Goal: Information Seeking & Learning: Learn about a topic

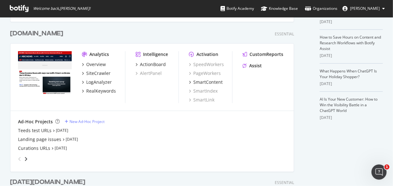
scroll to position [140, 0]
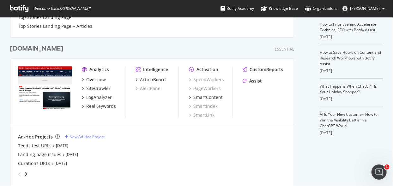
click at [34, 49] on div "[DOMAIN_NAME]" at bounding box center [36, 48] width 53 height 9
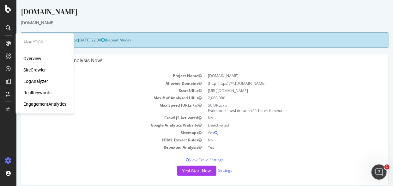
click at [37, 69] on div "SiteCrawler" at bounding box center [34, 70] width 22 height 6
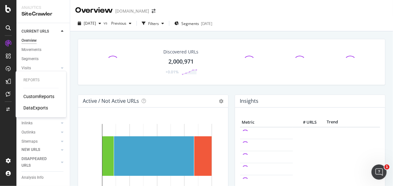
click at [32, 95] on div "CustomReports" at bounding box center [38, 96] width 31 height 6
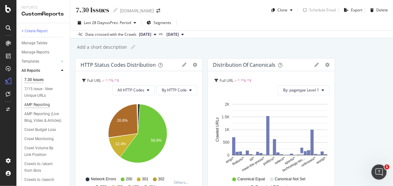
click at [39, 104] on div "AMP Reporting" at bounding box center [37, 104] width 26 height 7
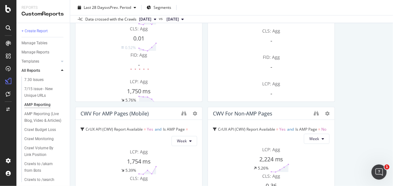
scroll to position [11, 0]
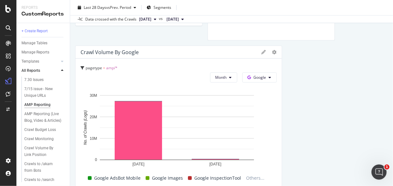
scroll to position [888, 0]
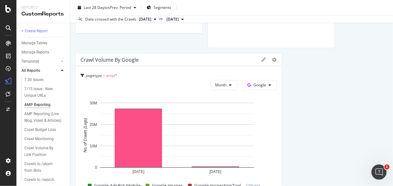
click at [96, 75] on span "pagetype" at bounding box center [94, 75] width 16 height 5
click at [161, 5] on span "Segments" at bounding box center [162, 7] width 18 height 5
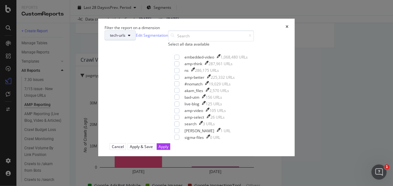
click at [125, 38] on span "tech-urls" at bounding box center [117, 35] width 15 height 5
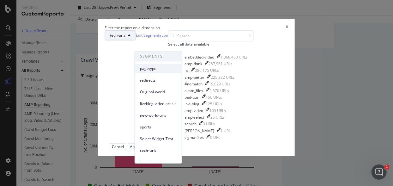
click at [158, 69] on span "pagetype" at bounding box center [158, 69] width 37 height 6
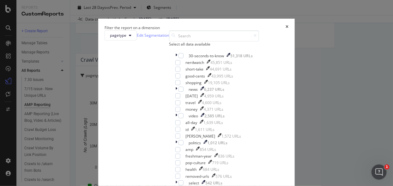
scroll to position [140, 0]
click at [7, 138] on div "Filter the report on a dimension pagetype Edit Segmentation Select all data ava…" at bounding box center [196, 93] width 393 height 186
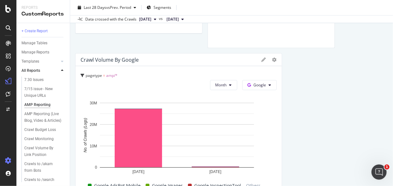
click at [8, 163] on icon at bounding box center [8, 160] width 6 height 6
click at [7, 161] on icon at bounding box center [8, 160] width 6 height 6
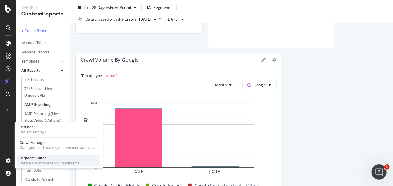
click at [36, 157] on div "Segment Editor" at bounding box center [50, 157] width 60 height 5
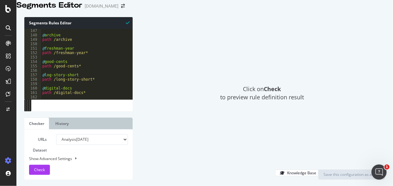
scroll to position [687, 0]
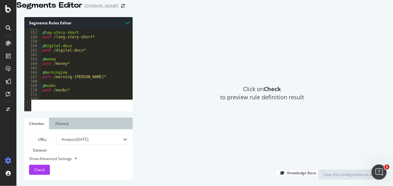
click at [247, 33] on div "Click on Check to preview rule definition result" at bounding box center [262, 93] width 246 height 152
click at [227, 75] on div "Click on Check to preview rule definition result" at bounding box center [262, 93] width 246 height 152
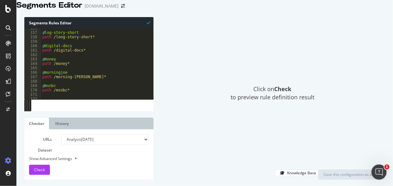
drag, startPoint x: 26, startPoint y: 106, endPoint x: 157, endPoint y: 110, distance: 130.7
click at [158, 111] on div "Segments Rules Editor 156 157 158 159 160 161 162 163 164 165 166 167 168 169 1…" at bounding box center [204, 98] width 376 height 175
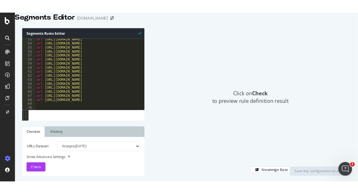
scroll to position [336, 0]
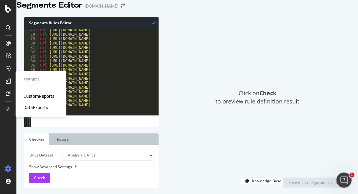
click at [41, 96] on div "CustomReports" at bounding box center [38, 96] width 31 height 6
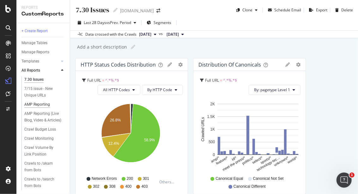
click at [39, 105] on div "AMP Reporting" at bounding box center [37, 104] width 26 height 7
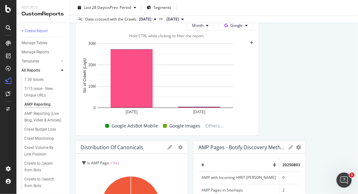
scroll to position [876, 0]
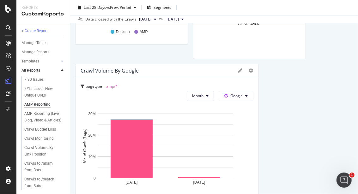
click at [238, 71] on icon at bounding box center [240, 70] width 4 height 4
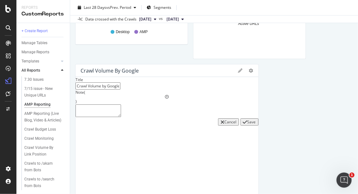
click at [249, 73] on div at bounding box center [251, 71] width 4 height 6
click at [249, 69] on icon at bounding box center [251, 70] width 4 height 4
click at [315, 48] on div "CWV For AMP Pages CrUX API (CWV) Report Available = Yes and Is AMP Page = Yes W…" at bounding box center [213, 62] width 277 height 1760
click at [324, 71] on div "CWV For AMP Pages CrUX API (CWV) Report Available = Yes and Is AMP Page = Yes W…" at bounding box center [213, 62] width 277 height 1760
click at [224, 125] on div "Cancel" at bounding box center [230, 121] width 12 height 5
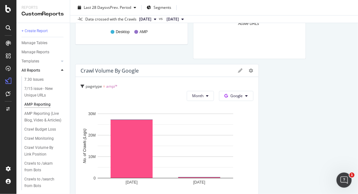
click at [249, 73] on div at bounding box center [251, 71] width 4 height 6
click at [249, 68] on icon at bounding box center [251, 70] width 4 height 4
click at [238, 72] on icon at bounding box center [240, 70] width 4 height 4
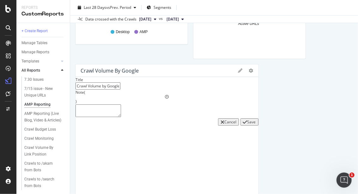
click at [238, 72] on div at bounding box center [245, 71] width 15 height 6
click at [249, 68] on icon at bounding box center [251, 70] width 4 height 4
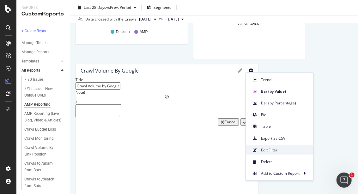
click at [274, 147] on span "Edit Filter" at bounding box center [284, 150] width 47 height 6
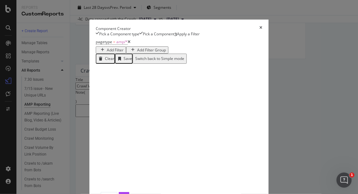
click at [209, 167] on div "Cancel Edit" at bounding box center [179, 195] width 166 height 7
click at [116, 45] on span "amp/*" at bounding box center [121, 41] width 11 height 5
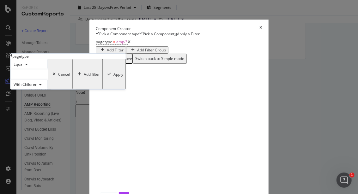
click at [12, 57] on icon "modal" at bounding box center [11, 56] width 2 height 4
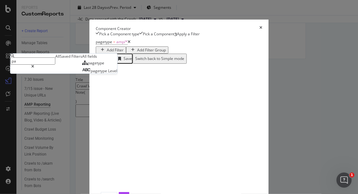
type input "p"
type input "a"
type input "amp"
click at [109, 74] on span "Level" at bounding box center [113, 70] width 9 height 5
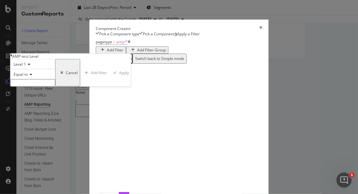
click at [52, 86] on input "modal" at bounding box center [32, 82] width 45 height 7
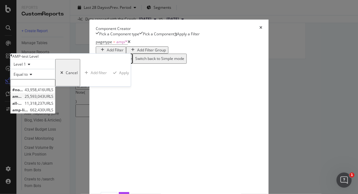
click at [53, 99] on span "25,593,043 URLS" at bounding box center [39, 96] width 29 height 5
type input "amp-news-articles"
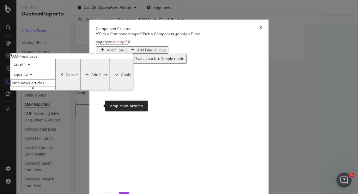
click at [55, 86] on input "amp-news-articles" at bounding box center [32, 82] width 45 height 7
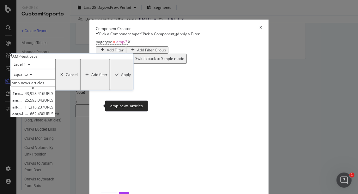
click at [55, 86] on input "amp-news-articles" at bounding box center [32, 82] width 45 height 7
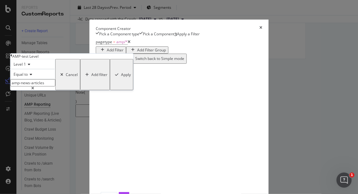
click at [28, 77] on span "Equal to" at bounding box center [21, 74] width 14 height 5
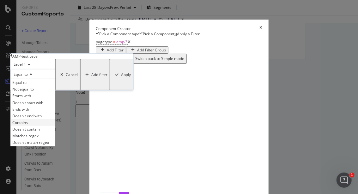
click at [55, 126] on div "Contains" at bounding box center [33, 122] width 44 height 7
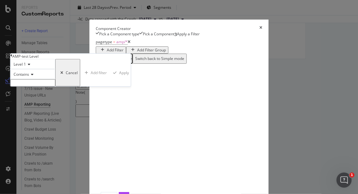
click at [53, 86] on input "modal" at bounding box center [32, 82] width 45 height 7
click at [54, 86] on input "modal" at bounding box center [32, 82] width 45 height 7
drag, startPoint x: 58, startPoint y: 105, endPoint x: 39, endPoint y: 105, distance: 18.9
click at [36, 86] on input "modal" at bounding box center [32, 82] width 45 height 7
click at [55, 86] on input "modal" at bounding box center [32, 82] width 45 height 7
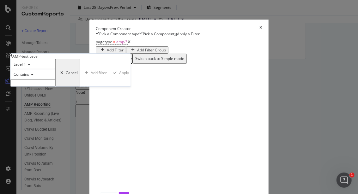
click at [29, 77] on span "Contains" at bounding box center [21, 74] width 15 height 5
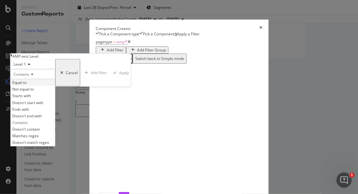
click at [52, 86] on div "Equal to" at bounding box center [33, 82] width 44 height 7
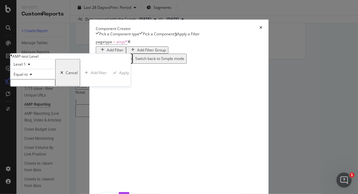
click at [48, 86] on input "modal" at bounding box center [32, 82] width 45 height 7
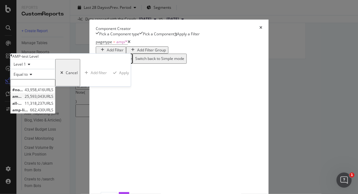
click at [23, 99] on span "amp-news-articles" at bounding box center [17, 96] width 11 height 5
type input "amp-news-articles"
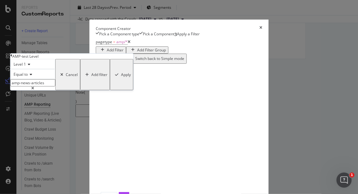
click at [121, 77] on div "Apply" at bounding box center [126, 74] width 10 height 5
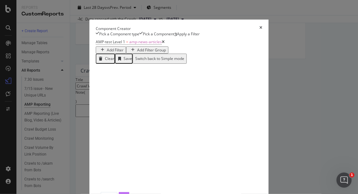
click at [127, 167] on div "Edit" at bounding box center [124, 195] width 7 height 5
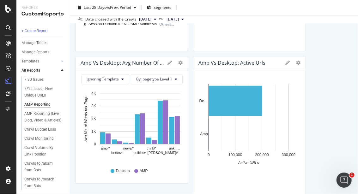
scroll to position [736, 0]
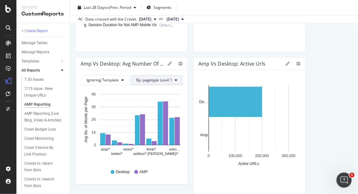
click at [148, 80] on span "By: pagetype Level 1" at bounding box center [154, 79] width 36 height 5
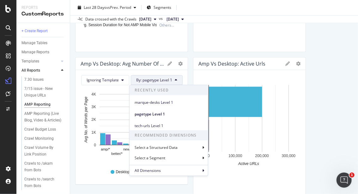
click at [88, 163] on icon "amp/* better/* news/* politics/* think/* [PERSON_NAME]/* unkn… 0 1K 2K 3K 4K Av…" at bounding box center [130, 126] width 100 height 73
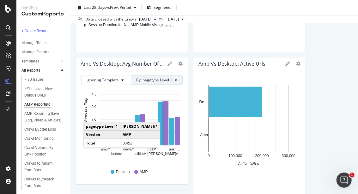
click at [151, 79] on span "By: pagetype Level 1" at bounding box center [154, 79] width 36 height 5
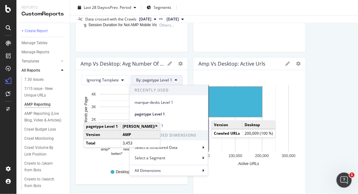
click at [167, 62] on icon at bounding box center [169, 64] width 4 height 4
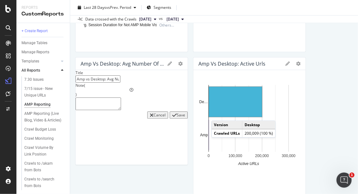
click at [176, 60] on div "Amp vs Desktop: Avg Number of Words per Page Pie Display Global View Table Appl…" at bounding box center [131, 63] width 112 height 13
click at [179, 62] on div "Amp vs Desktop: Avg Number of Words per Page Pie Display Global View Table Appl…" at bounding box center [131, 128] width 113 height 142
click at [153, 118] on div "Cancel" at bounding box center [159, 114] width 12 height 5
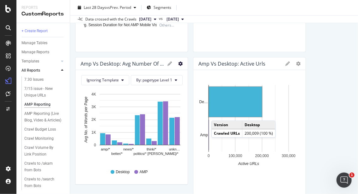
click at [178, 64] on icon "gear" at bounding box center [180, 64] width 4 height 4
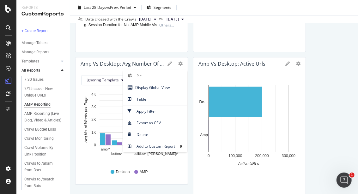
click at [193, 167] on div "Hold CTRL while clicking to filter the report. 0 100,000 200,000 300,000 De… Am…" at bounding box center [249, 134] width 112 height 129
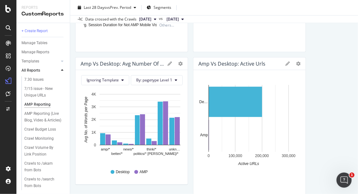
click at [172, 167] on div "Desktop AMP" at bounding box center [132, 172] width 96 height 14
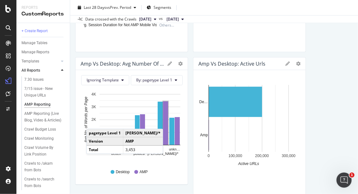
click at [166, 62] on div "Amp vs Desktop: Avg Number of Words per Page Pie Display Global View Table Appl…" at bounding box center [131, 63] width 112 height 13
click at [178, 62] on icon "gear" at bounding box center [180, 64] width 4 height 4
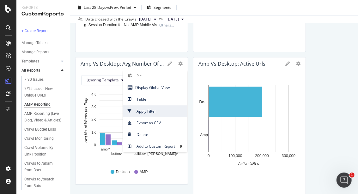
click at [137, 109] on span "Apply Filter" at bounding box center [155, 111] width 64 height 9
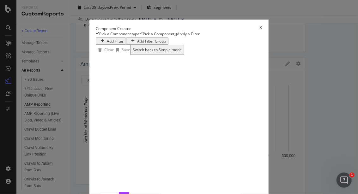
click at [107, 44] on div "Add Filter" at bounding box center [115, 41] width 17 height 5
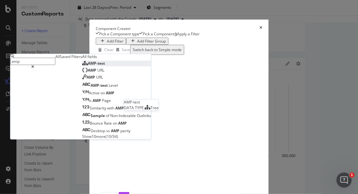
type input "amp"
click at [82, 66] on div "AMP-test" at bounding box center [93, 63] width 23 height 5
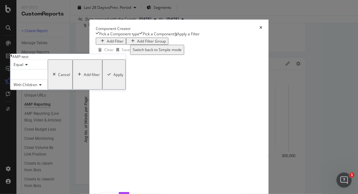
click at [45, 80] on div "modal" at bounding box center [28, 75] width 37 height 10
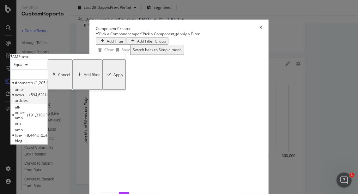
click at [55, 98] on span "594,631 URLS" at bounding box center [42, 94] width 26 height 5
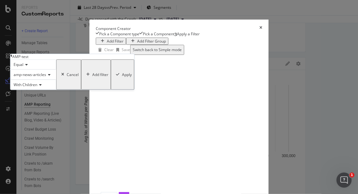
click at [122, 77] on div "Apply" at bounding box center [127, 74] width 10 height 5
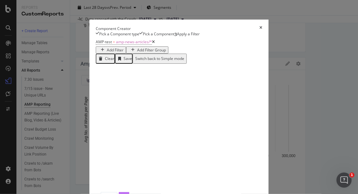
click at [127, 167] on div "Edit" at bounding box center [124, 195] width 7 height 5
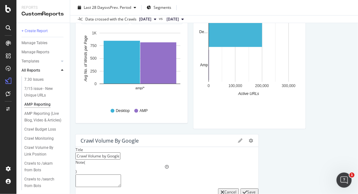
scroll to position [771, 0]
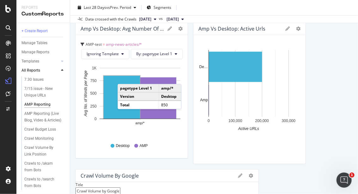
click at [142, 29] on div "Amp vs Desktop: Avg Number of Words per Page" at bounding box center [122, 29] width 84 height 6
click at [167, 27] on icon at bounding box center [169, 29] width 4 height 4
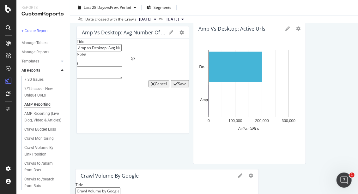
drag, startPoint x: 158, startPoint y: 50, endPoint x: 158, endPoint y: 54, distance: 3.8
click at [122, 51] on input "Amp vs Desktop: Avg Number of Words per Page" at bounding box center [99, 47] width 45 height 7
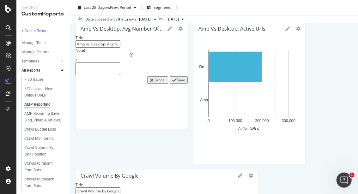
click at [153, 83] on div "Cancel" at bounding box center [159, 79] width 12 height 5
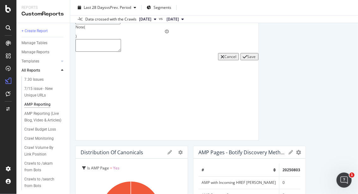
scroll to position [947, 0]
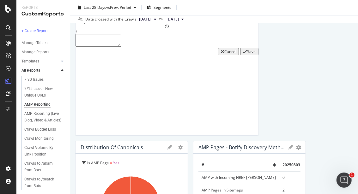
click at [224, 54] on div "Cancel" at bounding box center [230, 51] width 12 height 5
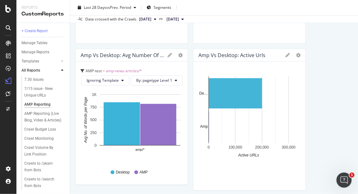
scroll to position [736, 0]
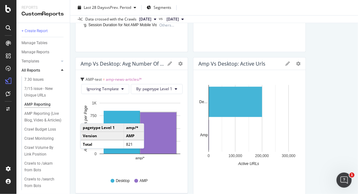
click at [136, 65] on div "Amp vs Desktop: Avg Number of Words per Page" at bounding box center [122, 64] width 84 height 6
click at [146, 64] on div "Amp vs Desktop: Avg Number of Words per Page" at bounding box center [122, 64] width 84 height 6
click at [146, 63] on div "Amp vs Desktop: Avg Number of Words per Page" at bounding box center [122, 64] width 84 height 6
click at [167, 62] on icon at bounding box center [169, 64] width 4 height 4
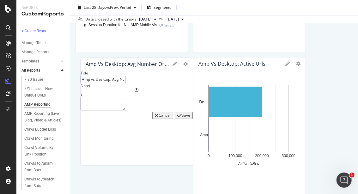
drag, startPoint x: 162, startPoint y: 85, endPoint x: 147, endPoint y: 85, distance: 14.5
click at [125, 83] on input "Amp vs Desktop: Avg Number of Words per Page" at bounding box center [102, 79] width 45 height 7
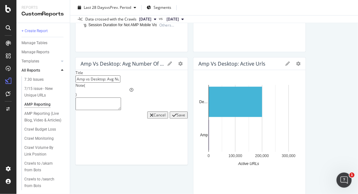
click at [153, 118] on div "Cancel" at bounding box center [159, 114] width 12 height 5
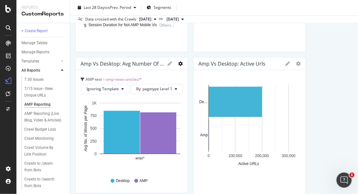
click at [178, 62] on icon "gear" at bounding box center [180, 64] width 4 height 4
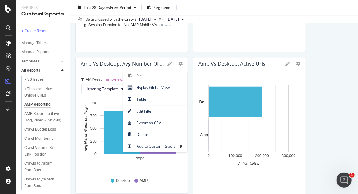
click at [127, 62] on div "Amp vs Desktop: Avg Number of Words per Page" at bounding box center [122, 64] width 84 height 6
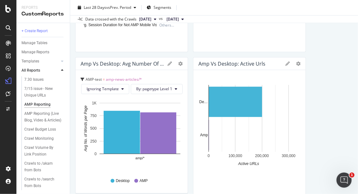
click at [174, 62] on div "Pie Display Global View Table Edit Filter Export as CSV Delete Add to Custom Re…" at bounding box center [174, 64] width 15 height 4
click at [181, 62] on div at bounding box center [184, 128] width 6 height 142
click at [178, 62] on icon "gear" at bounding box center [180, 64] width 4 height 4
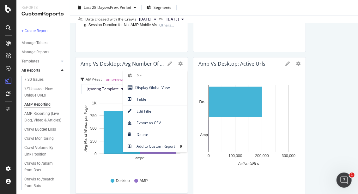
click at [105, 64] on div "Amp vs Desktop: Avg Number of Words per Page" at bounding box center [122, 64] width 84 height 6
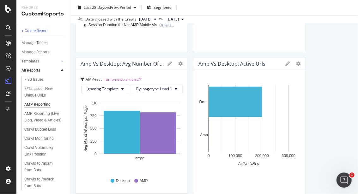
click at [116, 79] on span "amp-news-articles/*" at bounding box center [124, 79] width 36 height 5
click at [169, 62] on icon at bounding box center [169, 64] width 4 height 4
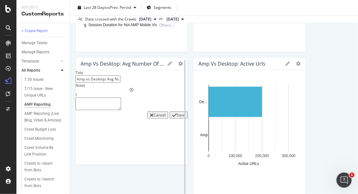
click at [181, 61] on div at bounding box center [184, 128] width 6 height 142
click at [178, 62] on icon "gear" at bounding box center [180, 64] width 4 height 4
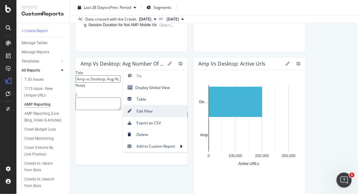
click at [154, 112] on span "Edit Filter" at bounding box center [155, 111] width 64 height 9
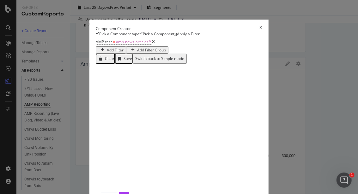
click at [152, 44] on icon "modal" at bounding box center [153, 42] width 3 height 4
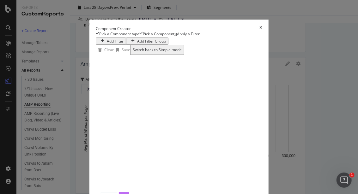
click at [127, 167] on div "Edit" at bounding box center [124, 195] width 7 height 5
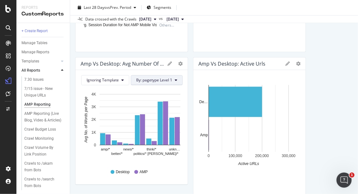
click at [162, 82] on span "By: pagetype Level 1" at bounding box center [154, 79] width 36 height 5
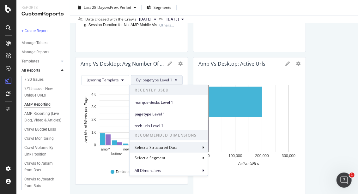
click at [191, 149] on div "Select a Structured Data" at bounding box center [168, 147] width 78 height 10
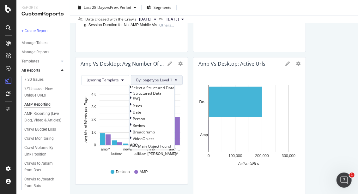
click at [135, 89] on div "Select a Structured Data" at bounding box center [151, 87] width 45 height 5
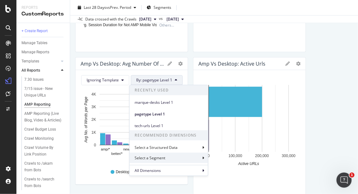
click at [184, 158] on div "Select a Segment" at bounding box center [168, 158] width 78 height 10
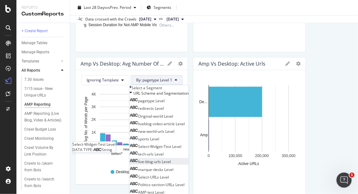
scroll to position [16, 0]
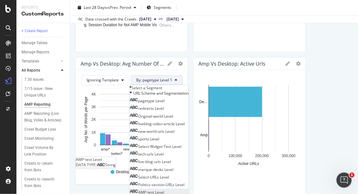
click at [164, 167] on span "AMP-test Level" at bounding box center [151, 192] width 26 height 5
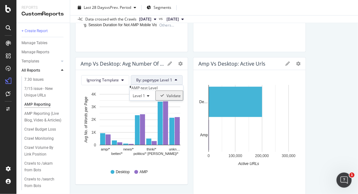
click at [181, 98] on div "Validate" at bounding box center [173, 95] width 14 height 5
click at [184, 118] on div at bounding box center [184, 128] width 6 height 142
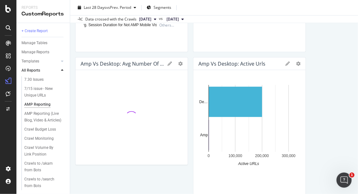
click at [143, 105] on div at bounding box center [131, 117] width 102 height 85
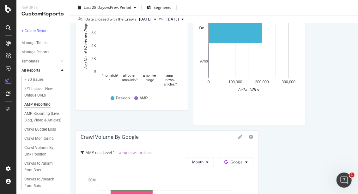
scroll to position [771, 0]
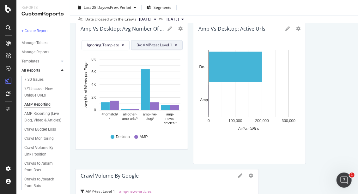
click at [163, 45] on span "By: AMP-test Level 1" at bounding box center [154, 44] width 36 height 5
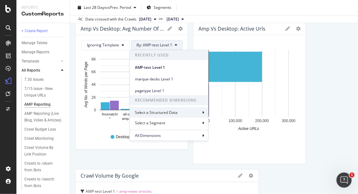
click at [192, 113] on div "Select a Structured Data" at bounding box center [169, 112] width 78 height 10
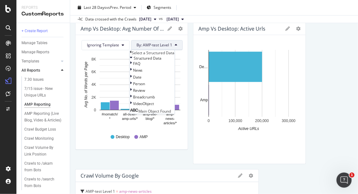
click at [89, 143] on div "Desktop AMP" at bounding box center [132, 137] width 96 height 14
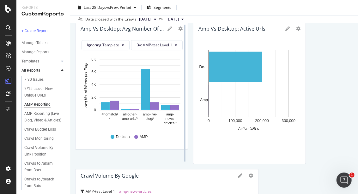
scroll to position [736, 0]
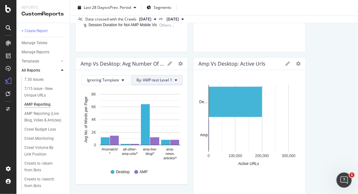
click at [162, 77] on span "By: AMP-test Level 1" at bounding box center [154, 79] width 36 height 5
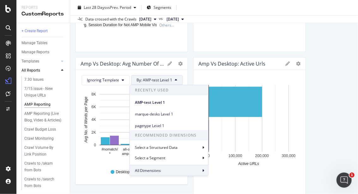
click at [152, 167] on span "All Dimensions" at bounding box center [148, 170] width 26 height 5
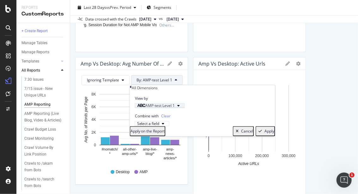
click at [140, 108] on icon "button" at bounding box center [141, 106] width 9 height 4
click at [141, 108] on icon "button" at bounding box center [141, 106] width 9 height 4
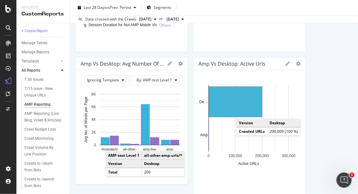
click at [128, 145] on icon "#nomatch/ * all-other- amp-urls/* amp-live- blog/* amp- news- articles/* 0 2K 4…" at bounding box center [130, 126] width 100 height 73
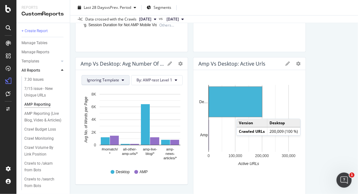
click at [110, 77] on span "Ignoring Template" at bounding box center [103, 79] width 32 height 5
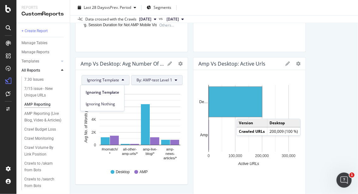
click at [148, 77] on span "By: AMP-test Level 1" at bounding box center [154, 79] width 36 height 5
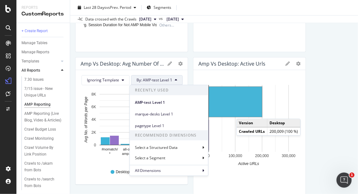
click at [167, 63] on icon at bounding box center [169, 64] width 4 height 4
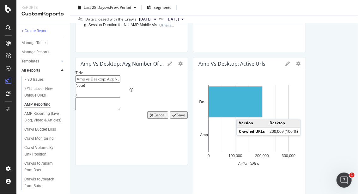
click at [167, 62] on icon at bounding box center [169, 64] width 4 height 4
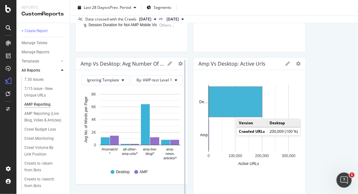
click at [181, 61] on div at bounding box center [184, 128] width 6 height 142
click at [179, 62] on icon "gear" at bounding box center [180, 64] width 4 height 4
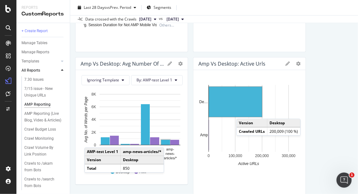
click at [131, 62] on div "Amp vs Desktop: Avg Number of Words per Page" at bounding box center [122, 64] width 84 height 6
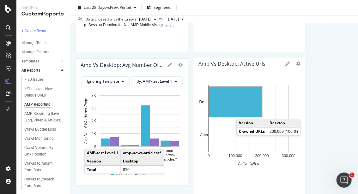
click at [113, 62] on div "Amp vs Desktop: Avg Number of Words per Page" at bounding box center [122, 65] width 84 height 6
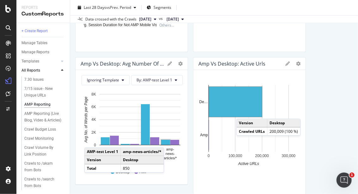
click at [145, 62] on div "Amp vs Desktop: Avg Number of Words per Page" at bounding box center [122, 64] width 84 height 6
click at [167, 62] on icon at bounding box center [169, 64] width 4 height 4
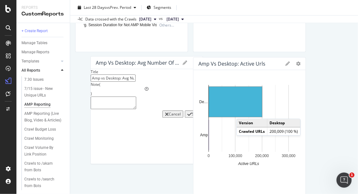
drag, startPoint x: 153, startPoint y: 84, endPoint x: 158, endPoint y: 83, distance: 5.8
click at [135, 82] on input "Amp vs Desktop: Avg Number of Words per Page" at bounding box center [113, 77] width 45 height 7
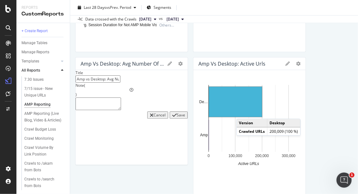
click at [120, 83] on input "Amp vs Desktop: Avg Number of Words per Page" at bounding box center [97, 78] width 45 height 7
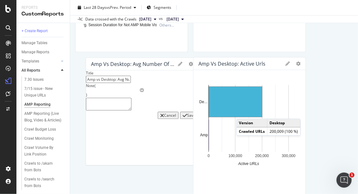
click at [131, 83] on input "Amp vs Desktop: Avg Number of Words per Page" at bounding box center [108, 79] width 45 height 7
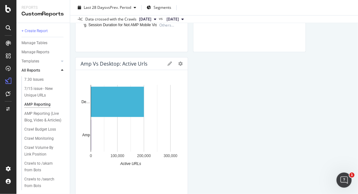
drag, startPoint x: 105, startPoint y: 63, endPoint x: 215, endPoint y: 63, distance: 109.8
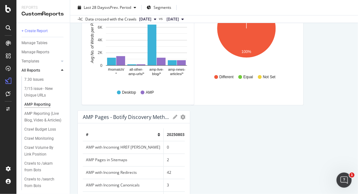
scroll to position [1045, 0]
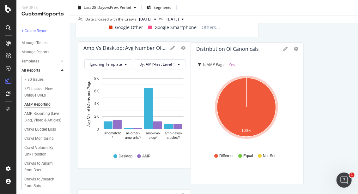
drag, startPoint x: 221, startPoint y: 92, endPoint x: 106, endPoint y: 45, distance: 124.5
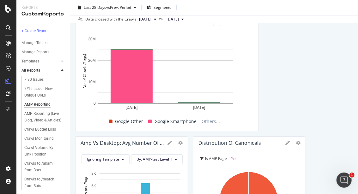
scroll to position [940, 0]
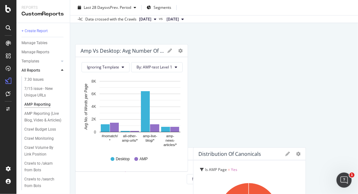
drag, startPoint x: 119, startPoint y: 155, endPoint x: 326, endPoint y: 119, distance: 210.7
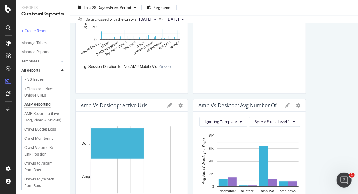
scroll to position [590, 0]
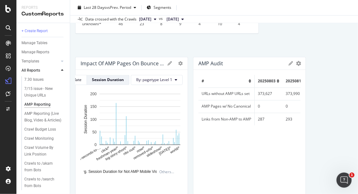
click at [133, 64] on div "Impact of AMP Pages on Bounce Rate and Session Duration" at bounding box center [122, 63] width 84 height 6
click at [157, 79] on span "By: pagetype Level 1" at bounding box center [154, 79] width 36 height 5
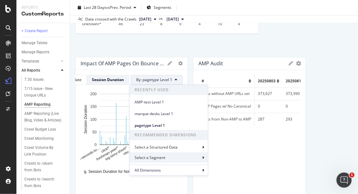
click at [183, 162] on div "Select a Segment" at bounding box center [168, 157] width 78 height 10
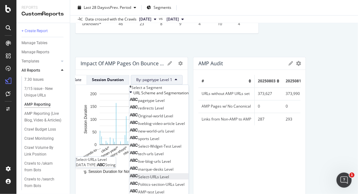
scroll to position [16, 0]
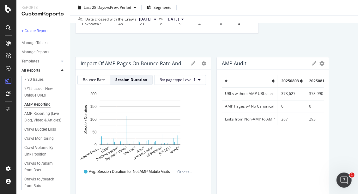
drag, startPoint x: 185, startPoint y: 91, endPoint x: 217, endPoint y: 89, distance: 32.5
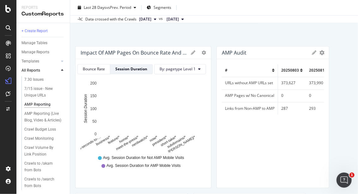
scroll to position [590, 0]
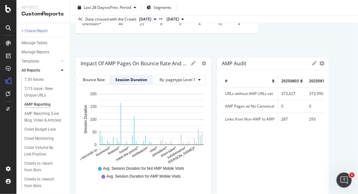
click at [169, 62] on div "Impact of AMP Pages on Bounce Rate and Session Duration" at bounding box center [133, 63] width 107 height 6
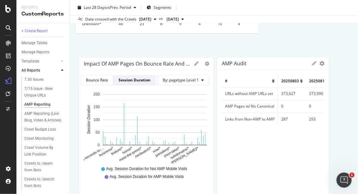
click at [132, 64] on div "Impact of AMP Pages on Bounce Rate and Session Duration" at bounding box center [137, 64] width 107 height 6
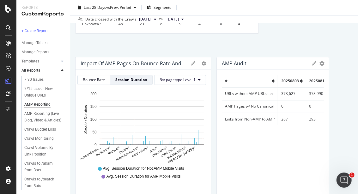
click at [192, 63] on icon at bounding box center [193, 63] width 4 height 4
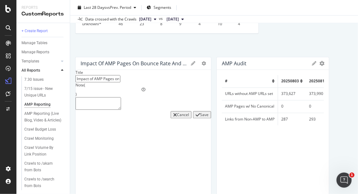
drag, startPoint x: 187, startPoint y: 84, endPoint x: 216, endPoint y: 84, distance: 28.7
click at [177, 117] on div "Cancel" at bounding box center [183, 114] width 12 height 5
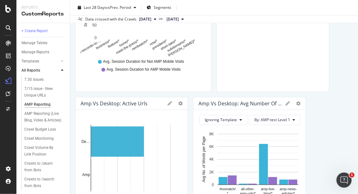
scroll to position [695, 0]
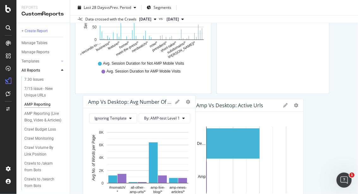
drag, startPoint x: 212, startPoint y: 101, endPoint x: 94, endPoint y: 99, distance: 118.7
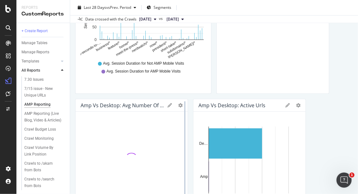
scroll to position [800, 0]
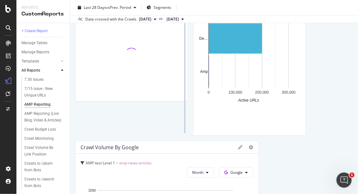
drag, startPoint x: 94, startPoint y: 99, endPoint x: 184, endPoint y: 62, distance: 97.9
click at [184, 62] on div at bounding box center [184, 65] width 6 height 142
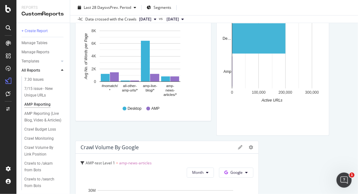
drag, startPoint x: 184, startPoint y: 62, endPoint x: 201, endPoint y: 63, distance: 17.5
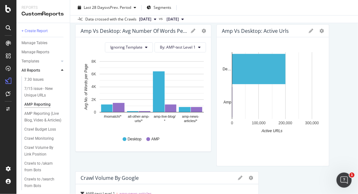
scroll to position [730, 0]
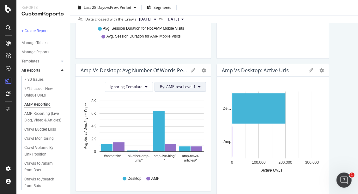
click at [180, 88] on span "By: AMP-test Level 1" at bounding box center [178, 86] width 36 height 5
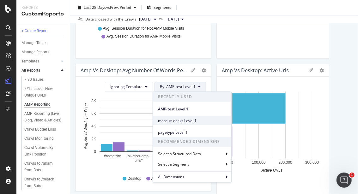
click at [187, 121] on span "marque-desks Level 1" at bounding box center [192, 121] width 68 height 6
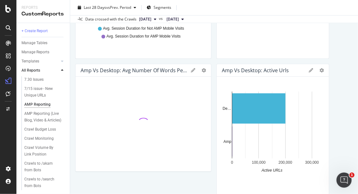
click at [309, 68] on div "Bar Table Apply Filter Export as CSV Delete Add to Custom Report" at bounding box center [315, 70] width 15 height 4
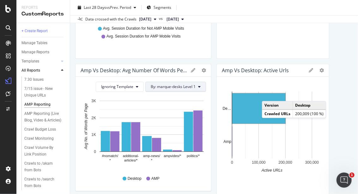
click at [167, 86] on span "By: marque-desks Level 1" at bounding box center [173, 86] width 45 height 5
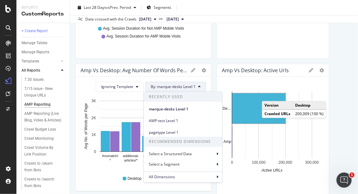
click at [106, 167] on div "Desktop AMP" at bounding box center [143, 179] width 119 height 14
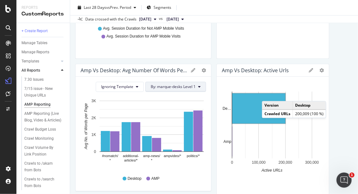
click at [166, 88] on span "By: marque-desks Level 1" at bounding box center [173, 86] width 45 height 5
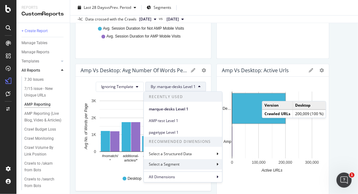
click at [181, 165] on div "Select a Segment" at bounding box center [183, 164] width 78 height 10
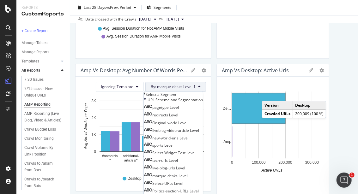
click at [80, 85] on div "Ignoring Template By: marque-desks Level 1 Select a Segment URL Scheme and Segm…" at bounding box center [142, 87] width 125 height 10
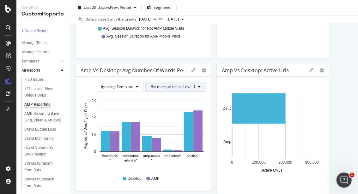
click at [168, 88] on span "By: marque-desks Level 1" at bounding box center [173, 86] width 45 height 5
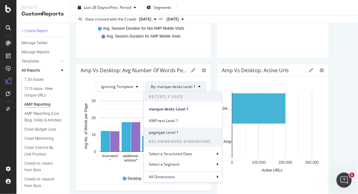
click at [172, 133] on span "pagetype Level 1" at bounding box center [183, 132] width 68 height 6
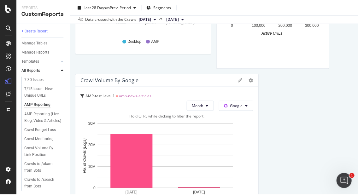
scroll to position [879, 0]
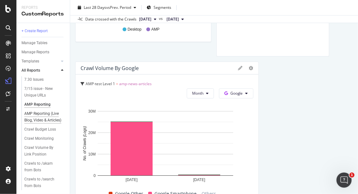
click at [33, 117] on div "AMP Reporting (Live Blog, Video & Articles)" at bounding box center [43, 116] width 38 height 13
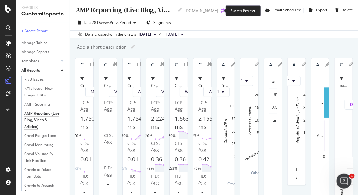
click at [221, 10] on icon "arrow-right-arrow-left" at bounding box center [223, 11] width 4 height 4
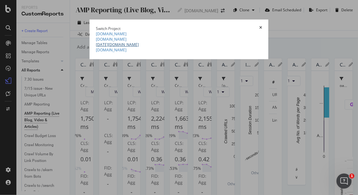
click at [96, 47] on link "[DATE][DOMAIN_NAME]" at bounding box center [117, 44] width 43 height 5
